Goal: Communication & Community: Answer question/provide support

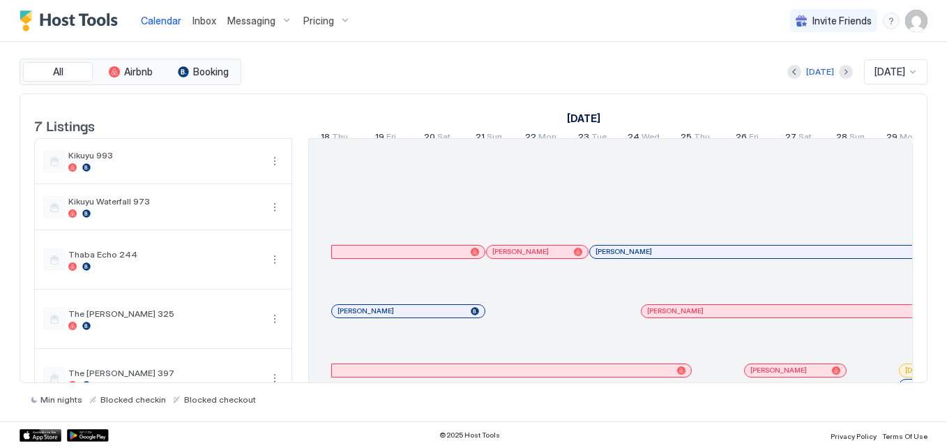
scroll to position [0, 775]
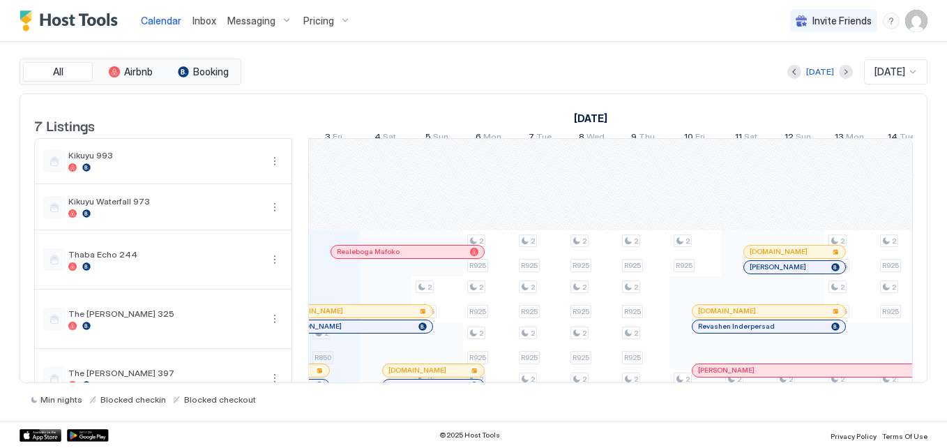
click at [212, 15] on link "Inbox" at bounding box center [204, 20] width 24 height 15
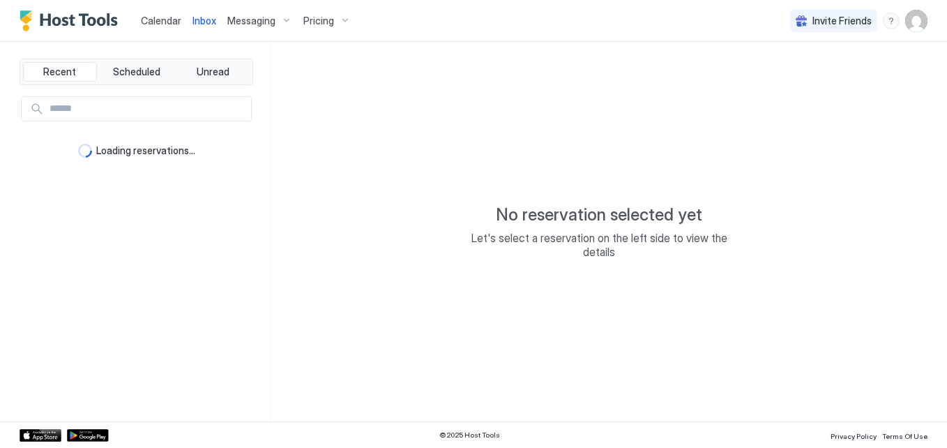
drag, startPoint x: 162, startPoint y: 106, endPoint x: 192, endPoint y: 197, distance: 95.9
click at [164, 106] on input "Input Field" at bounding box center [147, 109] width 207 height 24
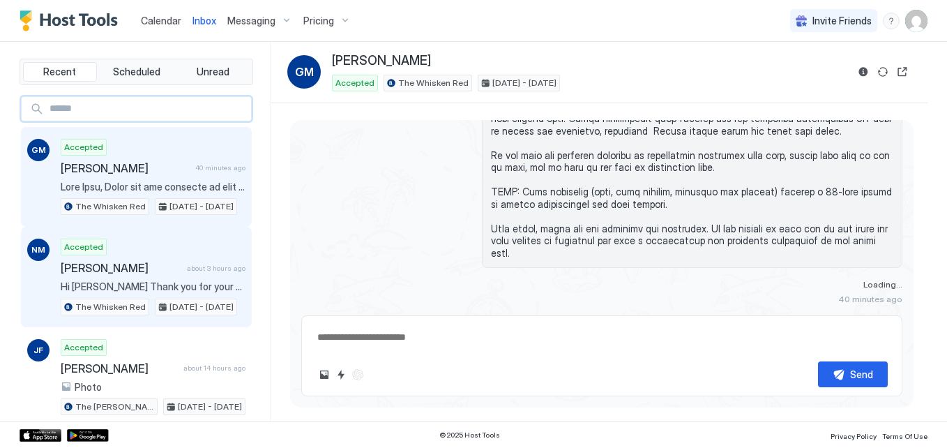
type textarea "*"
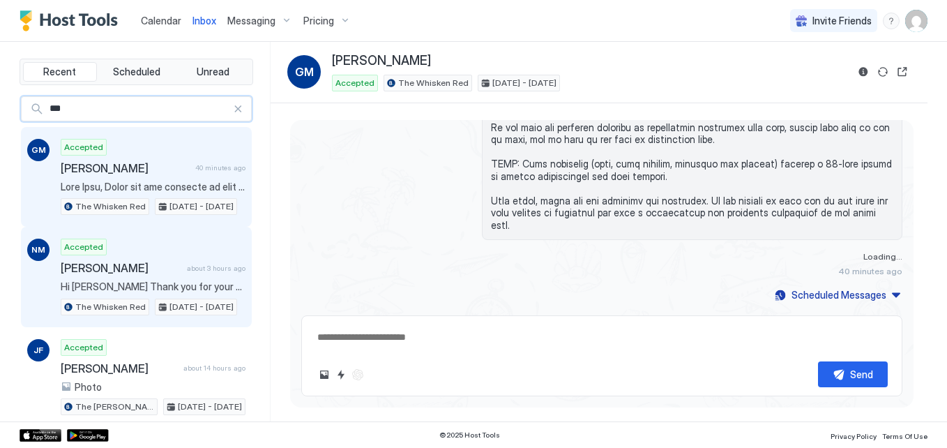
type input "****"
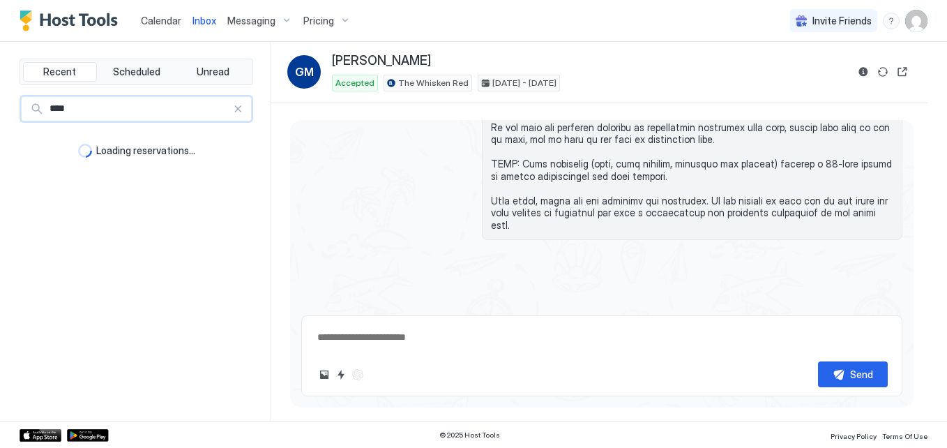
type textarea "*"
type input "***"
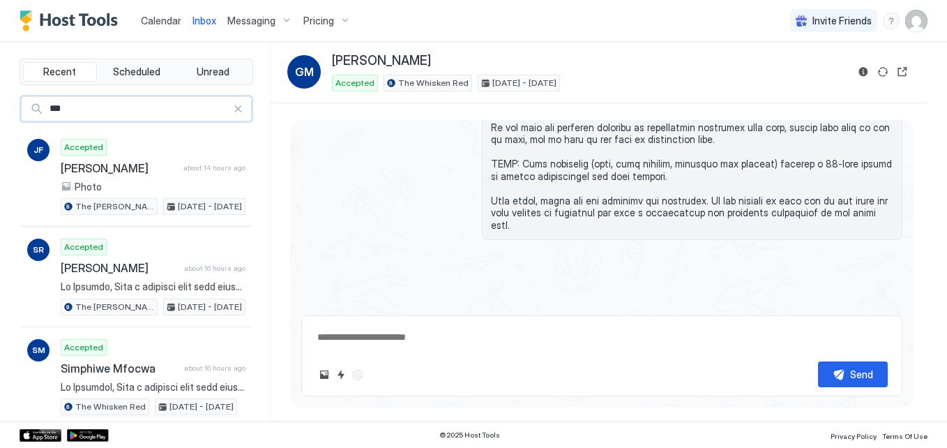
type textarea "*"
type input "**"
type textarea "*"
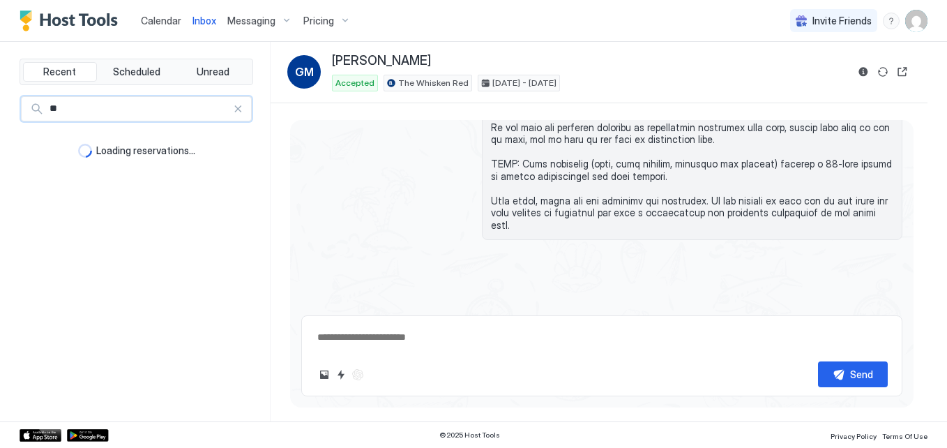
type input "*"
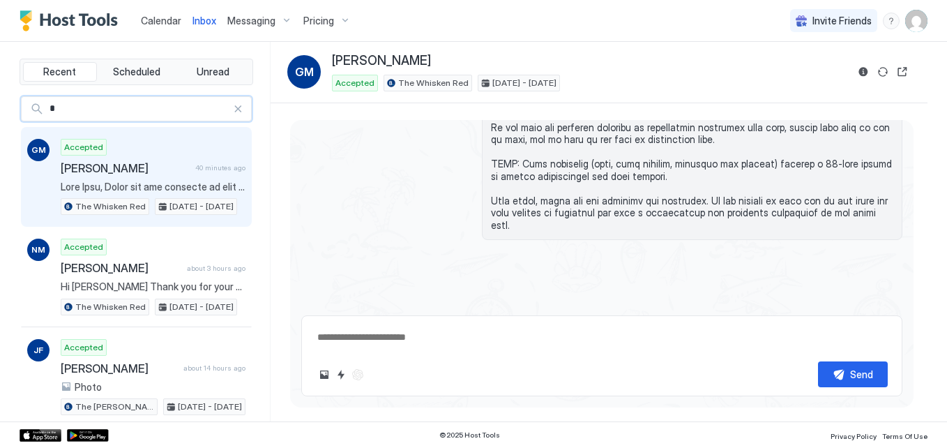
type textarea "*"
type input "*****"
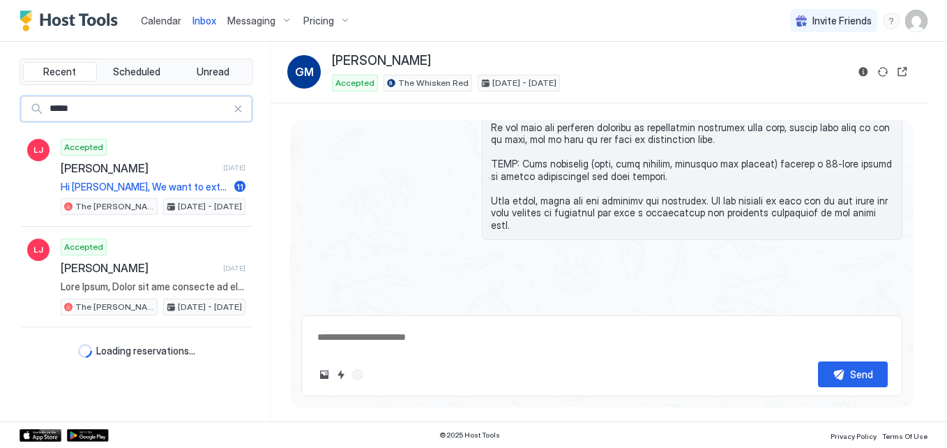
type textarea "*"
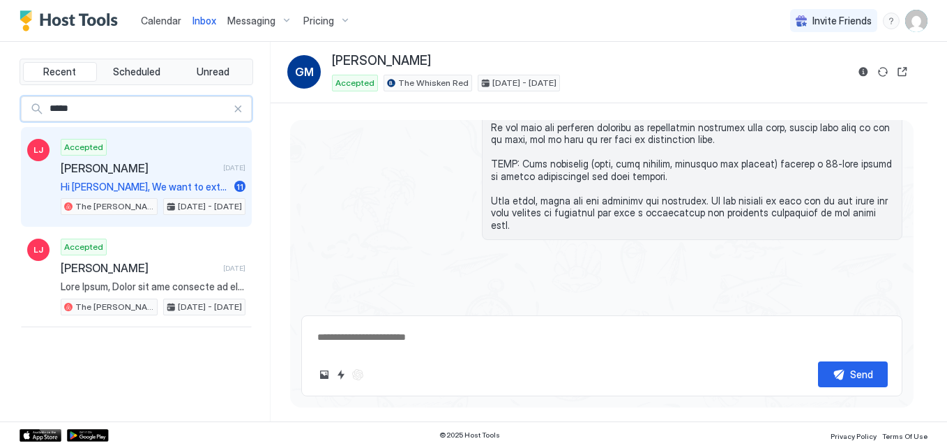
type input "*****"
click at [126, 162] on span "[PERSON_NAME]" at bounding box center [139, 168] width 157 height 14
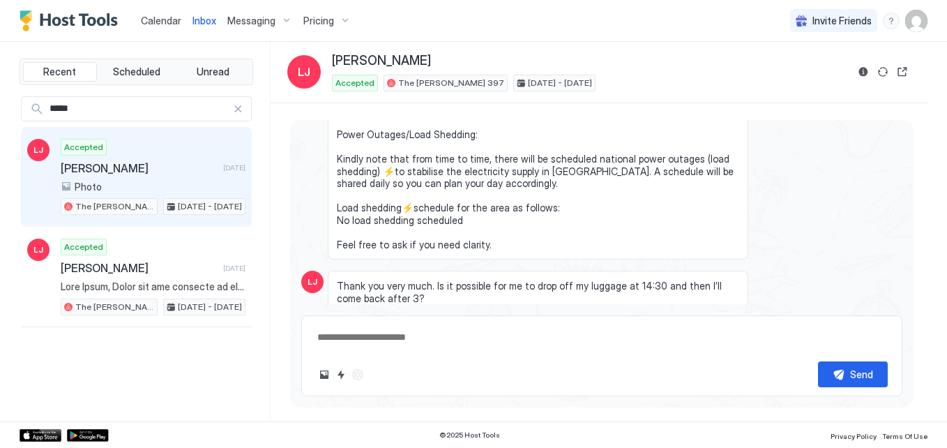
scroll to position [1983, 0]
click at [861, 73] on button "Reservation information" at bounding box center [863, 71] width 17 height 17
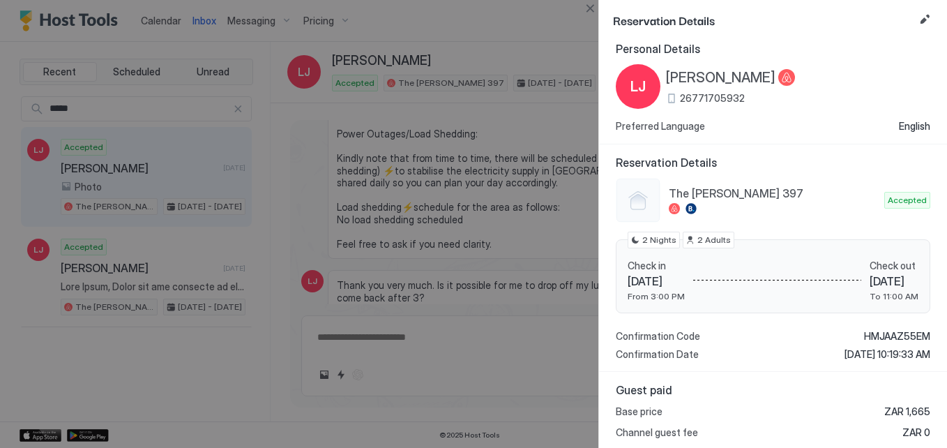
scroll to position [0, 0]
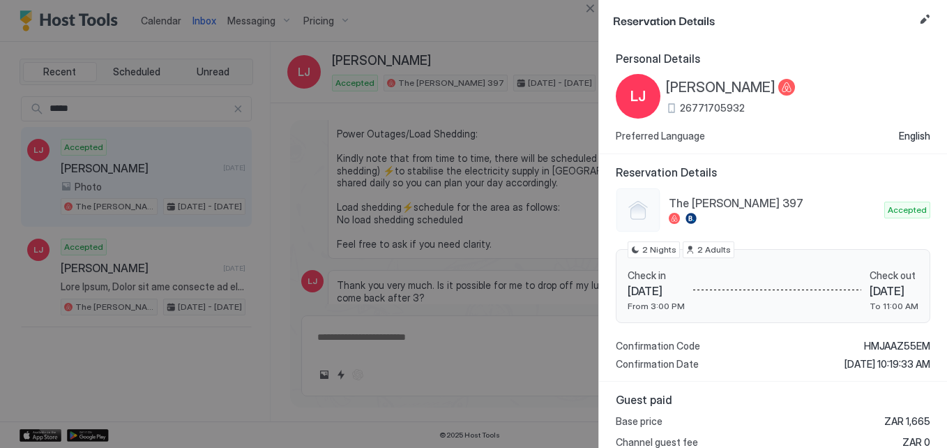
click at [160, 251] on div at bounding box center [473, 224] width 947 height 448
click at [597, 3] on button "Close" at bounding box center [590, 8] width 17 height 17
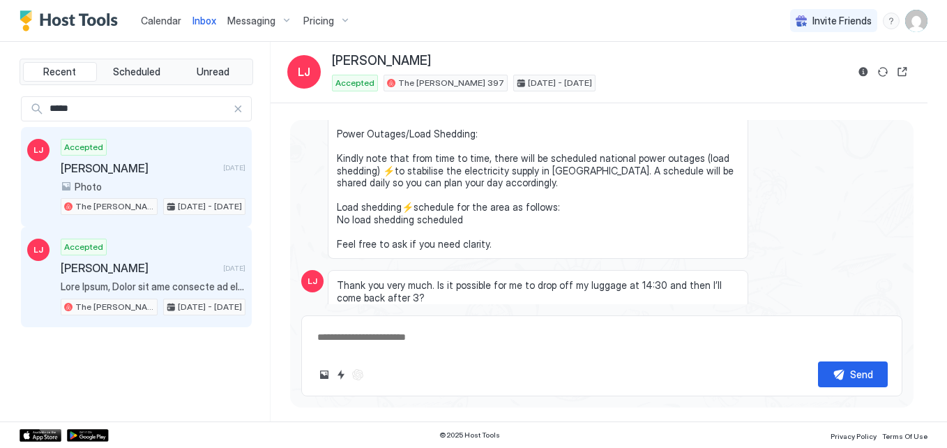
click at [155, 255] on div "Accepted [PERSON_NAME] [DATE] The [PERSON_NAME] 397 [DATE] - [DATE]" at bounding box center [153, 276] width 185 height 77
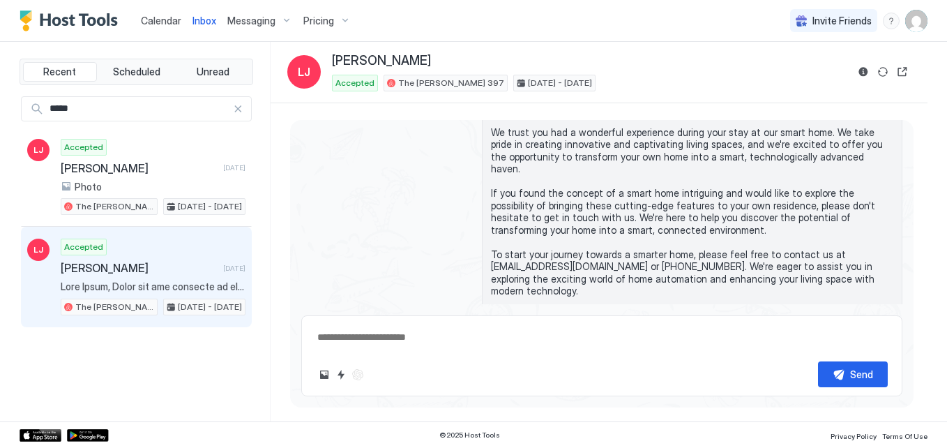
scroll to position [4410, 0]
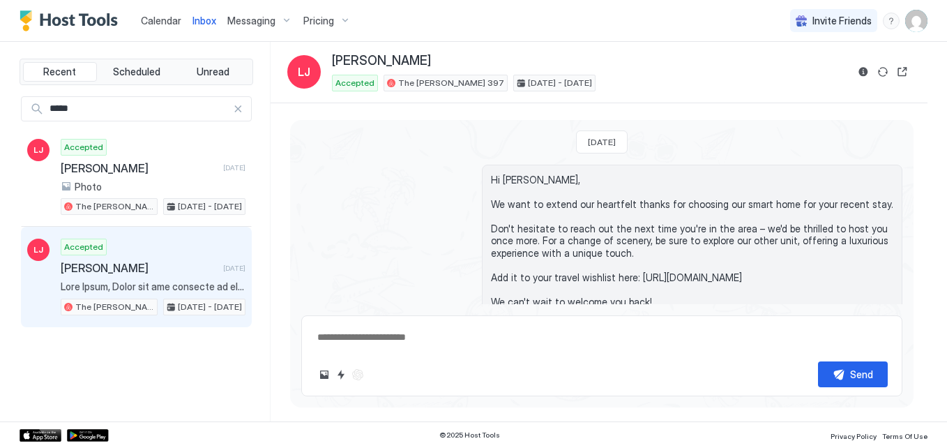
type textarea "*"
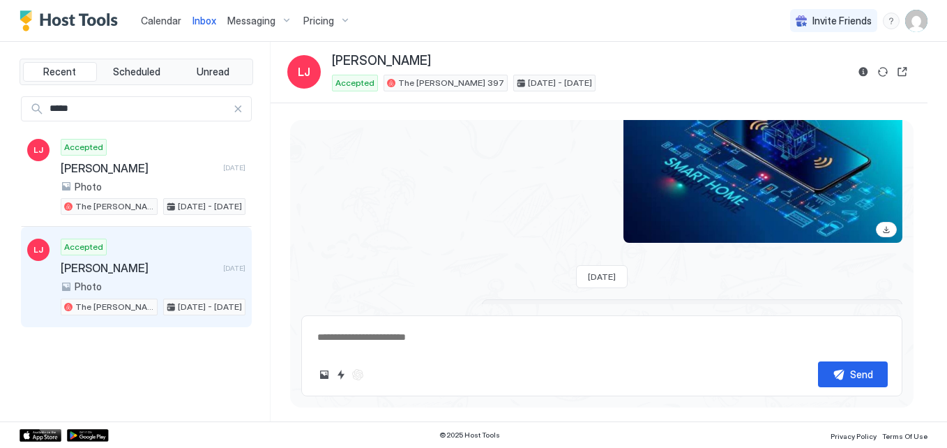
scroll to position [4748, 0]
